Goal: Information Seeking & Learning: Learn about a topic

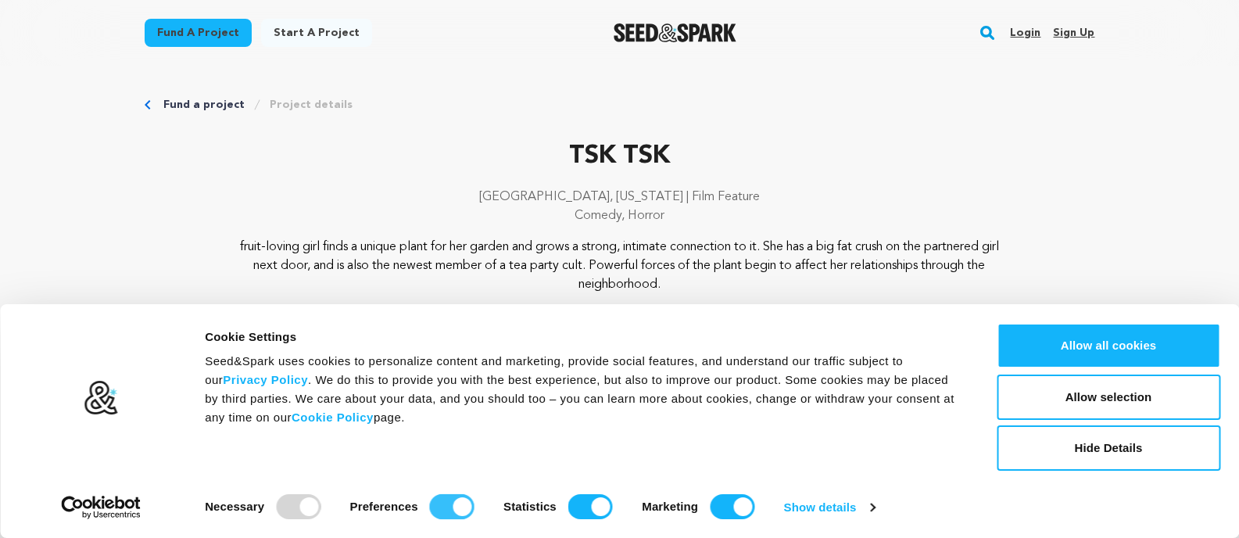
click at [447, 508] on input "Preferences" at bounding box center [452, 506] width 45 height 25
checkbox input "false"
drag, startPoint x: 588, startPoint y: 517, endPoint x: 662, endPoint y: 514, distance: 74.3
click at [588, 517] on input "Statistics" at bounding box center [590, 506] width 45 height 25
checkbox input "false"
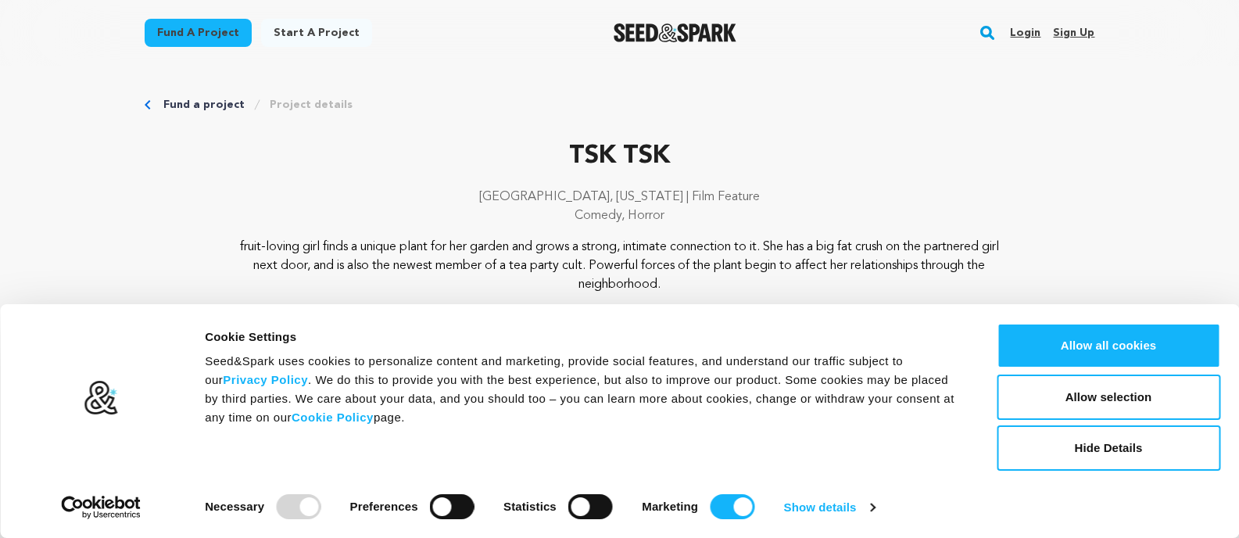
click at [756, 509] on div "Necessary Preferences Statistics Marketing" at bounding box center [494, 503] width 578 height 31
click at [735, 515] on input "Marketing" at bounding box center [732, 506] width 45 height 25
checkbox input "false"
click at [1082, 409] on button "Allow selection" at bounding box center [1107, 396] width 223 height 45
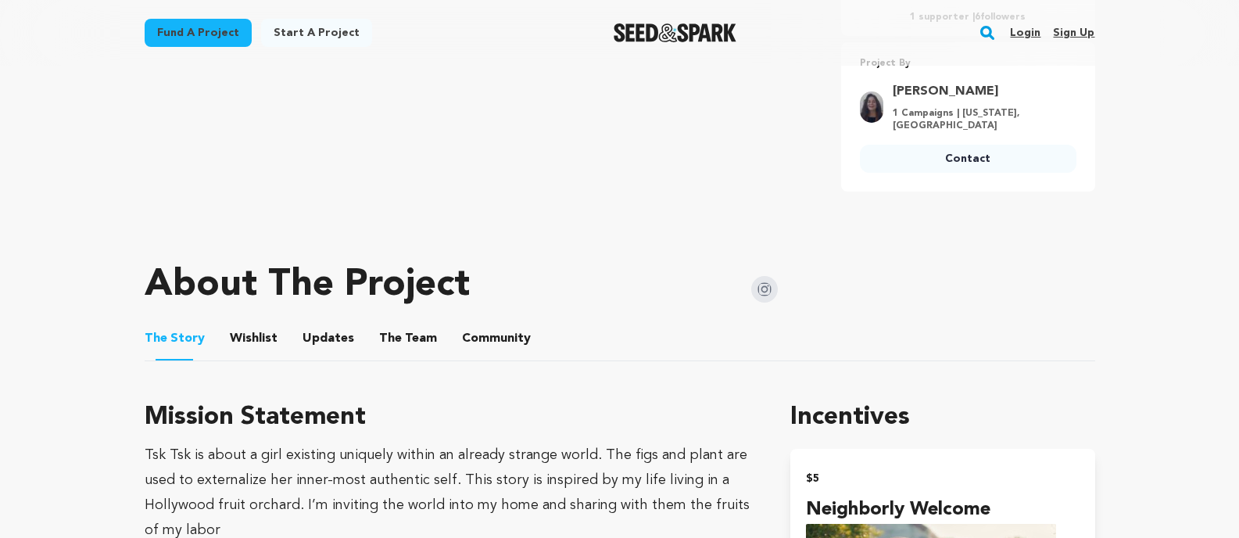
scroll to position [616, 0]
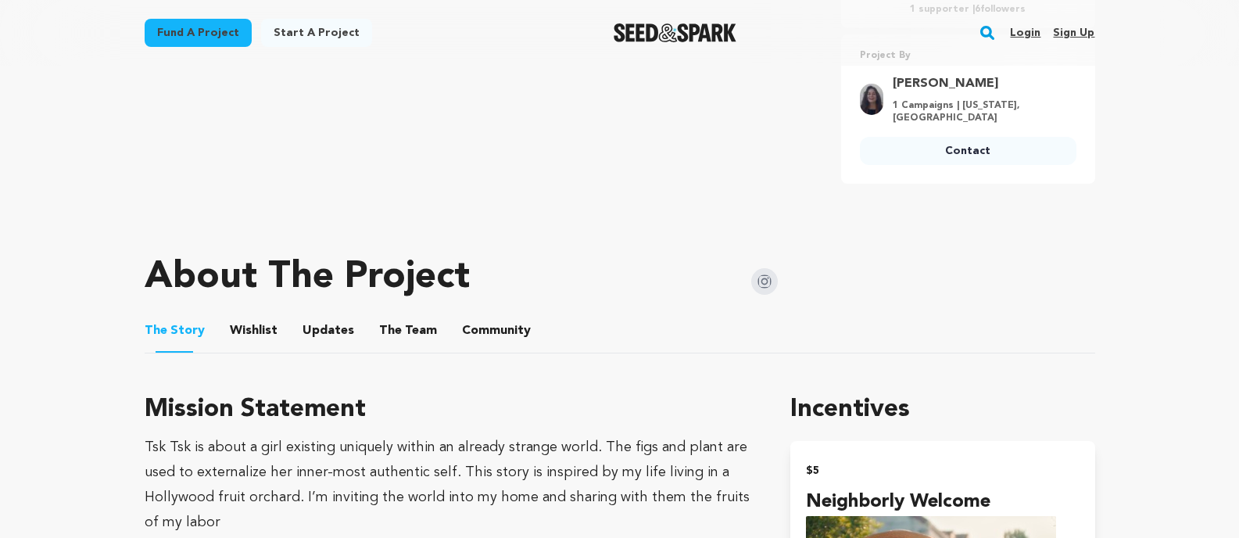
click at [759, 280] on img at bounding box center [764, 281] width 27 height 27
